Goal: Information Seeking & Learning: Learn about a topic

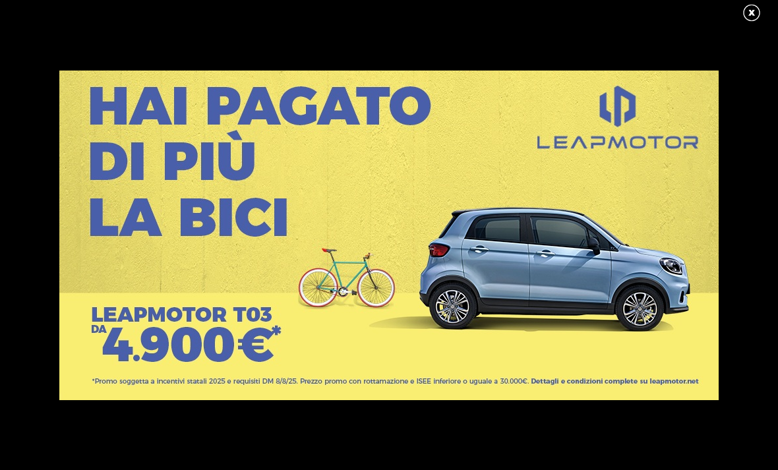
click at [752, 13] on link at bounding box center [758, 13] width 33 height 20
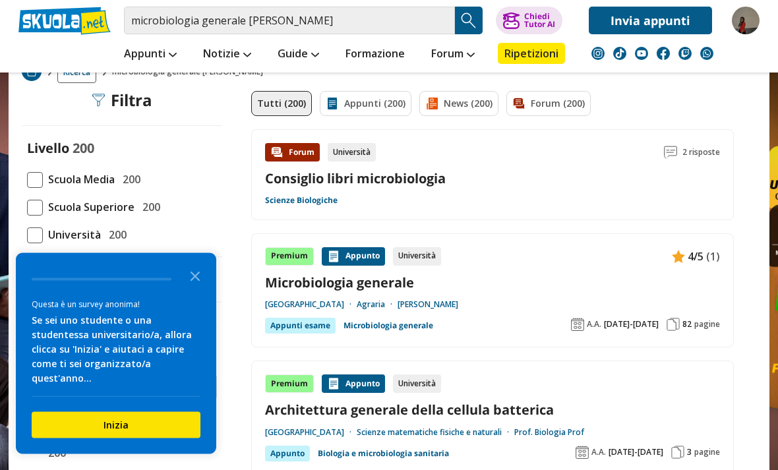
scroll to position [92, 0]
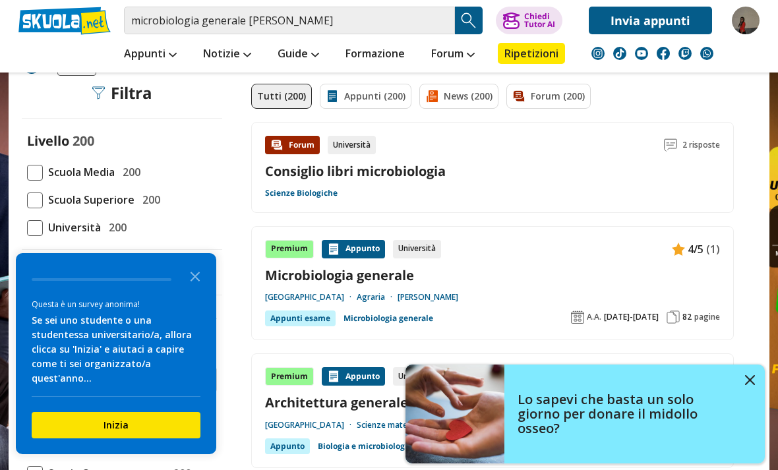
click at [750, 415] on link "Lo sapevi che basta un solo giorno per donare il midollo osseo?" at bounding box center [584, 414] width 359 height 99
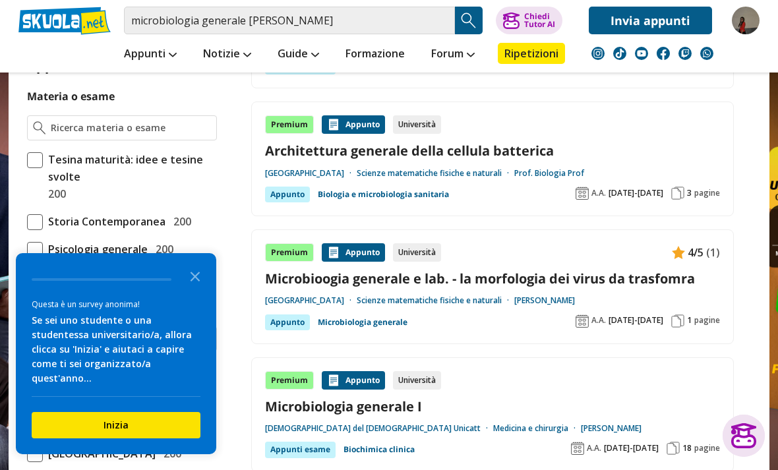
scroll to position [344, 0]
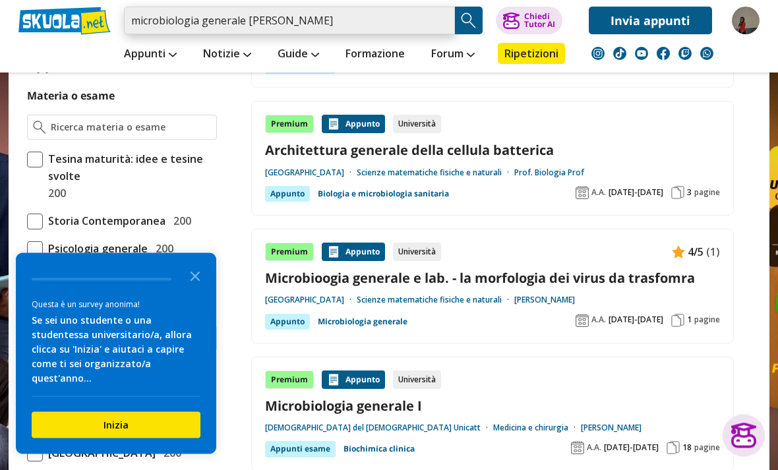
click at [351, 24] on input "microbiologia generale [PERSON_NAME]" at bounding box center [289, 21] width 331 height 28
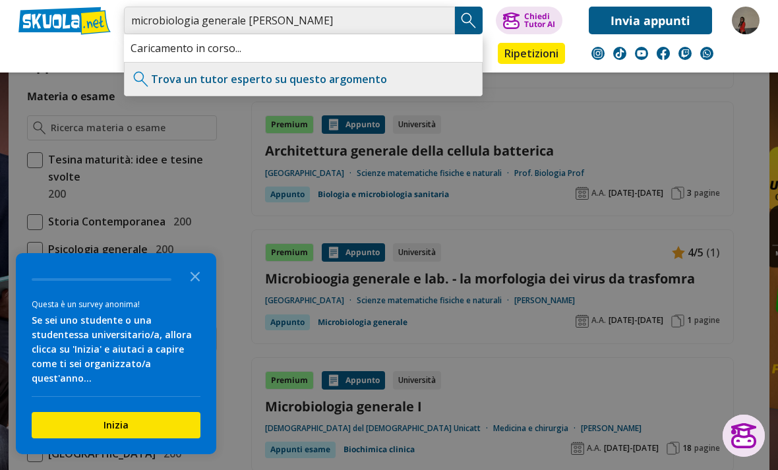
type input "microbiologia generale [PERSON_NAME]"
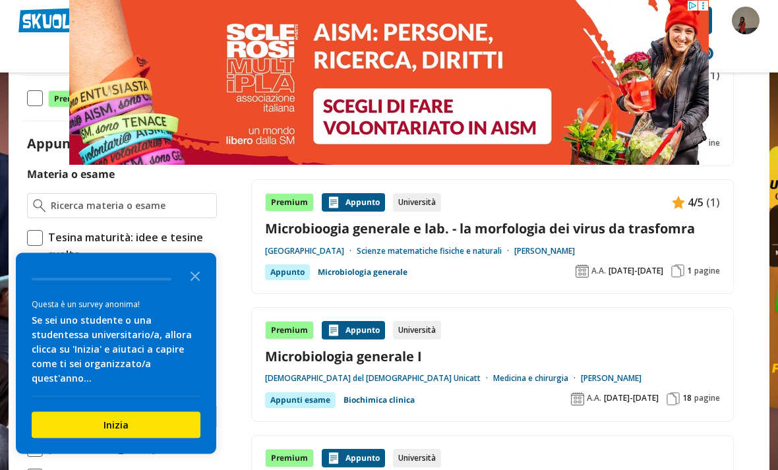
scroll to position [266, 0]
click at [196, 281] on polygon "Close the survey" at bounding box center [196, 277] width 10 height 10
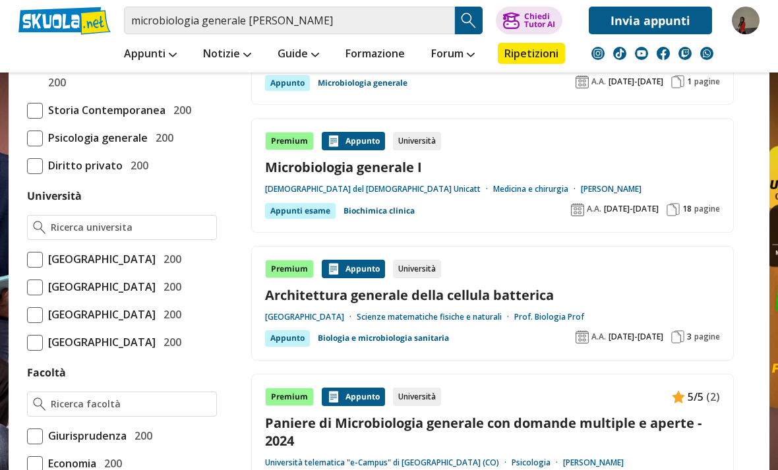
scroll to position [445, 0]
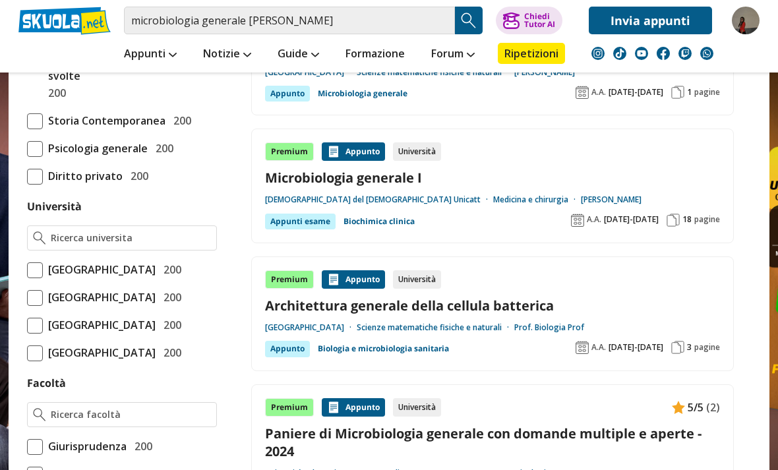
click at [69, 212] on label "Università" at bounding box center [54, 206] width 55 height 15
click at [69, 231] on input "Università" at bounding box center [131, 237] width 160 height 13
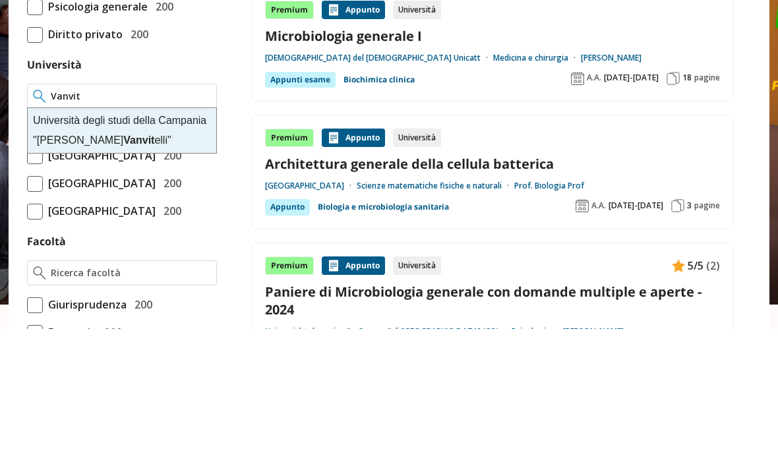
click at [60, 250] on div "Università degli studi della Campania "Luigi Vanvit elli"" at bounding box center [122, 272] width 189 height 45
type input "Università degli studi della Campania "[PERSON_NAME]""
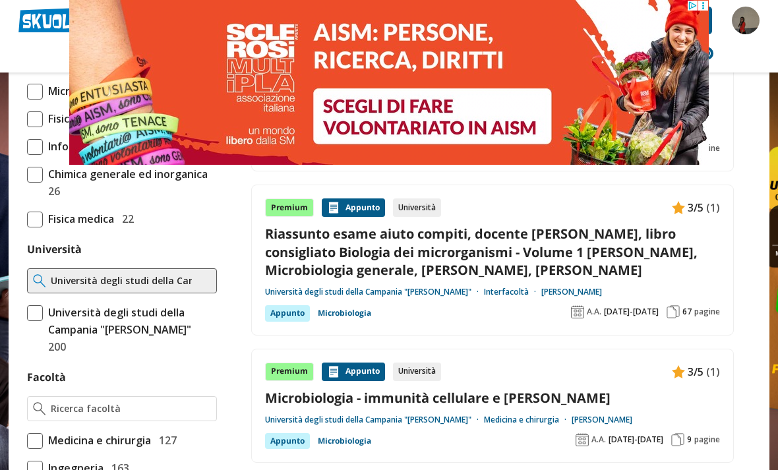
scroll to position [412, 0]
click at [539, 253] on link "Riassunto esame aiuto compiti, docente Sacco Margherita, libro consigliato Biol…" at bounding box center [492, 252] width 455 height 54
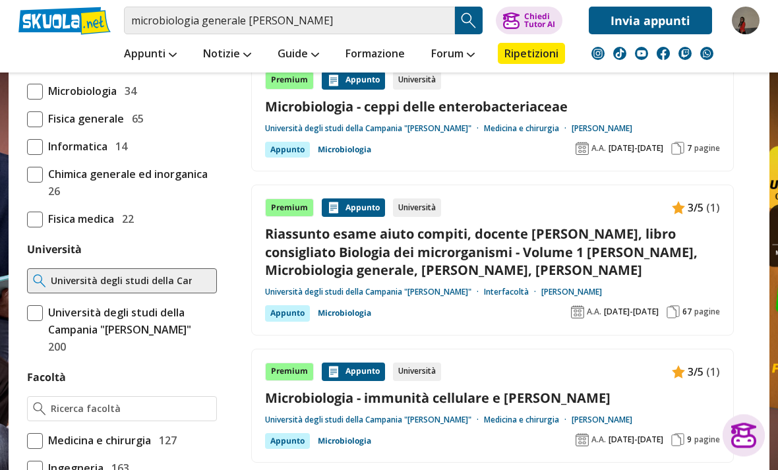
scroll to position [434, 0]
